Goal: Information Seeking & Learning: Learn about a topic

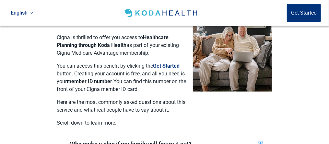
scroll to position [195, 0]
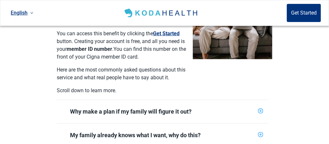
click at [258, 103] on div "Why make a plan if my family will figure it out?" at bounding box center [163, 111] width 212 height 23
click at [259, 109] on icon "plus-circle" at bounding box center [261, 111] width 4 height 4
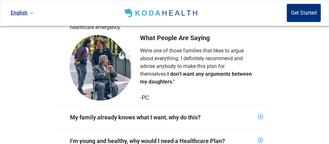
scroll to position [324, 0]
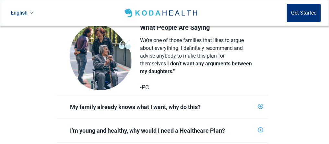
click at [259, 105] on icon "plus-circle" at bounding box center [261, 107] width 4 height 4
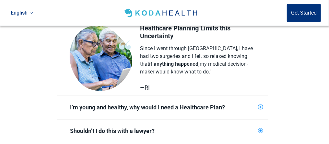
scroll to position [454, 0]
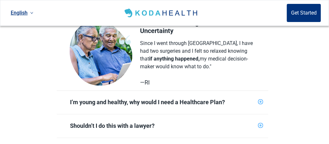
click at [260, 101] on icon "plus-circle" at bounding box center [261, 102] width 2 height 2
click at [260, 100] on icon "plus-circle" at bounding box center [260, 102] width 5 height 5
click at [260, 101] on icon "plus-circle" at bounding box center [261, 102] width 2 height 2
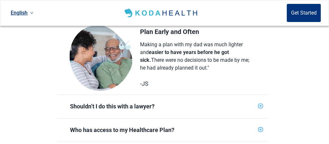
scroll to position [584, 0]
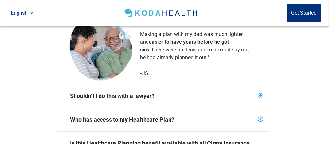
click at [261, 94] on icon "plus-circle" at bounding box center [261, 96] width 4 height 4
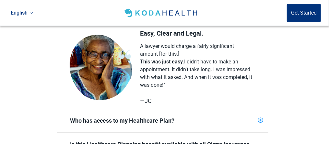
scroll to position [714, 0]
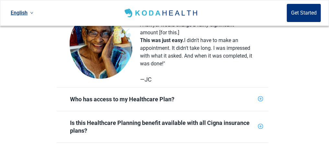
click at [260, 97] on icon "plus-circle" at bounding box center [261, 99] width 4 height 4
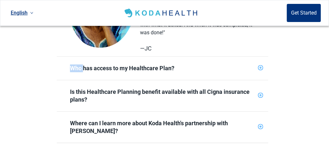
scroll to position [746, 0]
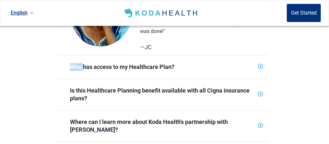
click at [261, 93] on icon "plus-circle" at bounding box center [261, 94] width 2 height 2
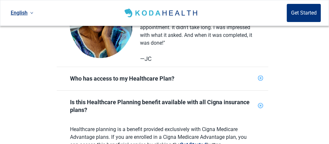
scroll to position [714, 0]
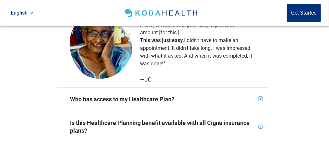
click at [260, 97] on icon "plus-circle" at bounding box center [261, 99] width 4 height 4
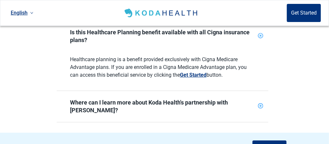
scroll to position [876, 0]
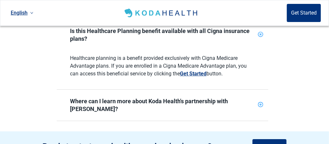
click at [260, 104] on icon "plus-circle" at bounding box center [261, 105] width 2 height 2
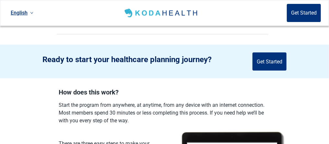
scroll to position [941, 0]
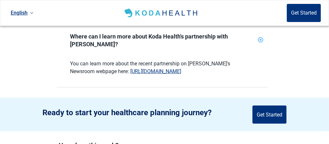
click at [156, 68] on link "[URL][DOMAIN_NAME]" at bounding box center [155, 71] width 51 height 6
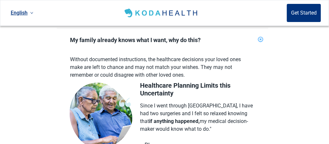
scroll to position [389, 0]
